Goal: Information Seeking & Learning: Understand process/instructions

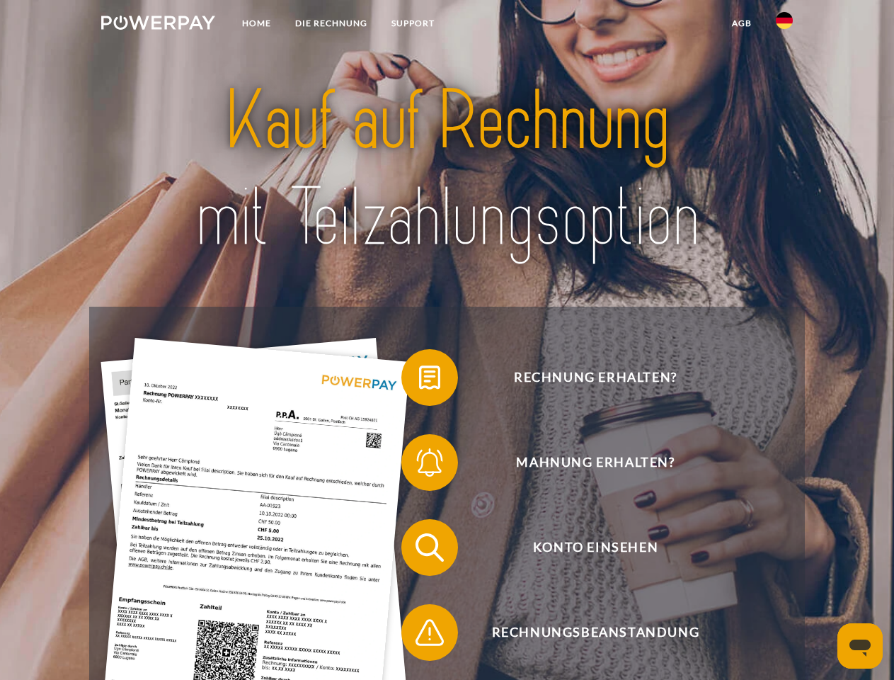
click at [158, 25] on img at bounding box center [158, 23] width 114 height 14
click at [785, 25] on img at bounding box center [784, 20] width 17 height 17
click at [741, 23] on link "agb" at bounding box center [742, 23] width 44 height 25
click at [419, 380] on span at bounding box center [408, 377] width 71 height 71
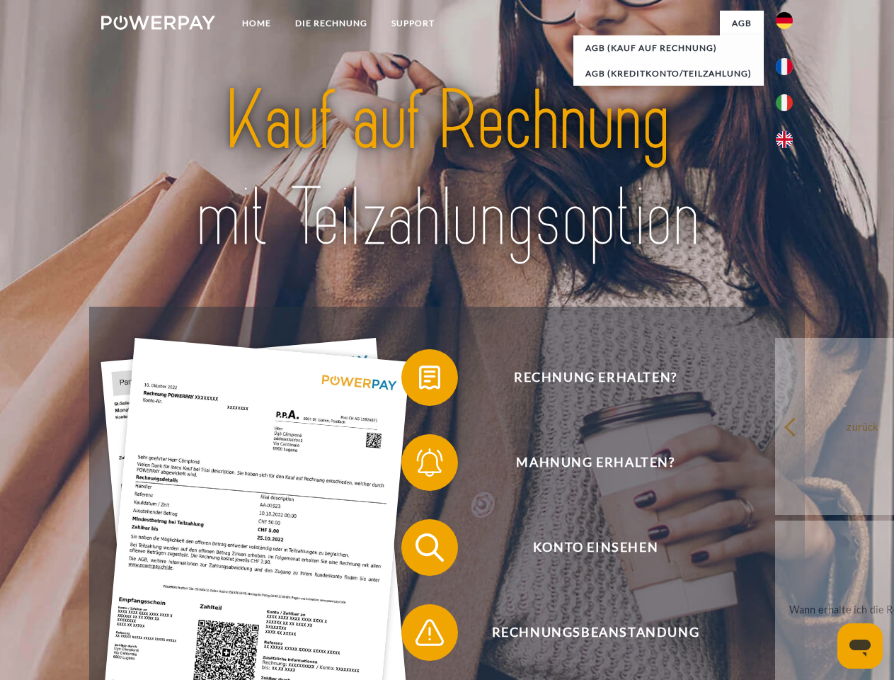
click at [419, 465] on span at bounding box center [408, 462] width 71 height 71
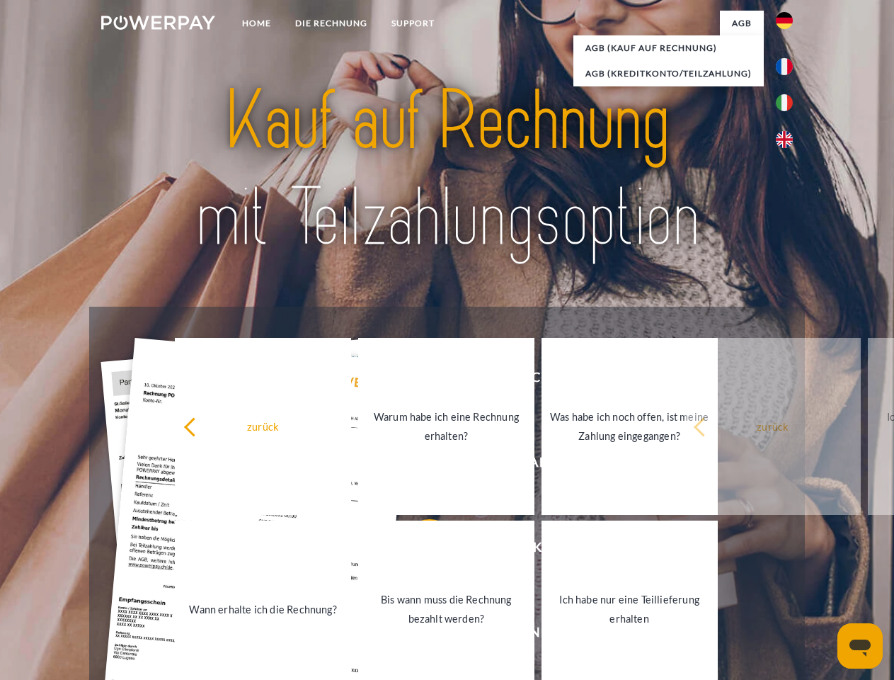
click at [419, 550] on link "Bis wann muss die Rechnung bezahlt werden?" at bounding box center [446, 608] width 176 height 177
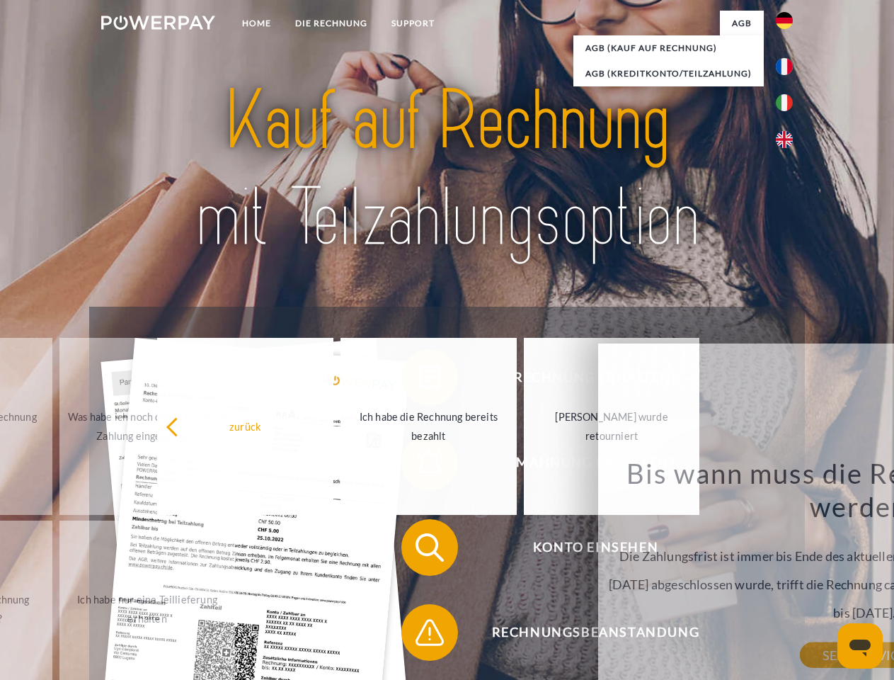
click at [606, 635] on div "Bis wann muss die Rechnung bezahlt werden? Die Zahlungsfrist ist immer bis Ende…" at bounding box center [864, 555] width 517 height 199
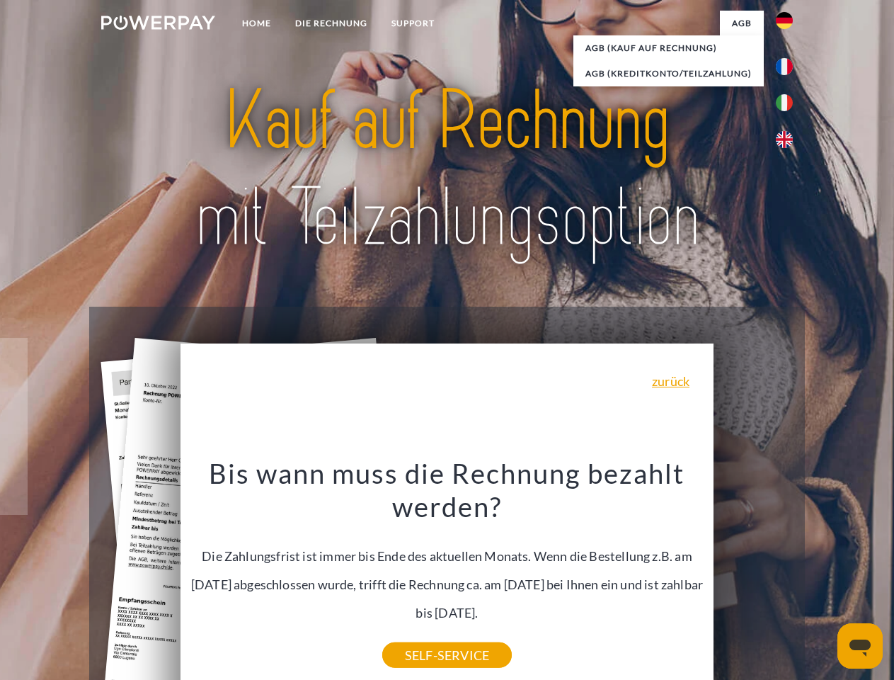
click at [860, 646] on icon "Messaging-Fenster öffnen" at bounding box center [860, 647] width 21 height 17
